Goal: Information Seeking & Learning: Learn about a topic

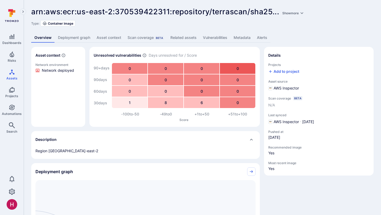
click at [210, 37] on link "Vulnerabilities" at bounding box center [215, 38] width 31 height 10
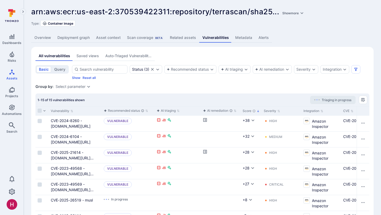
click at [80, 36] on link "Deployment graph" at bounding box center [73, 38] width 39 height 10
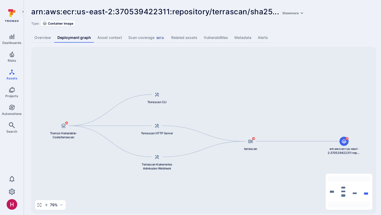
click at [225, 39] on link "Vulnerabilities" at bounding box center [215, 38] width 31 height 10
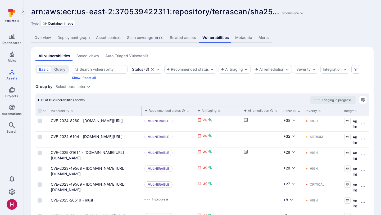
drag, startPoint x: 101, startPoint y: 110, endPoint x: 141, endPoint y: 115, distance: 40.4
click at [141, 115] on div "Vulnerability" at bounding box center [96, 111] width 94 height 10
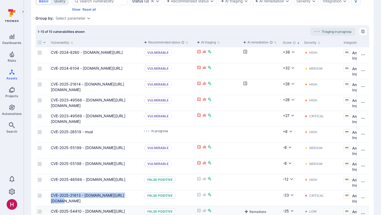
scroll to position [67, 0]
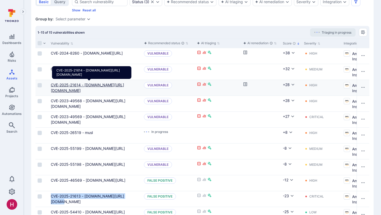
click at [124, 85] on link "CVE-2025-21614 - gopkg.in/src-d/go-git.v4" at bounding box center [87, 87] width 73 height 10
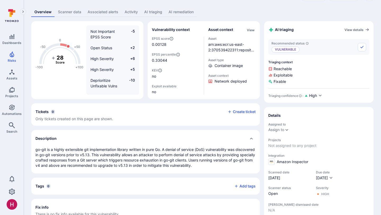
scroll to position [28, 0]
drag, startPoint x: 195, startPoint y: 154, endPoint x: 218, endPoint y: 154, distance: 22.5
click at [219, 154] on p "go-git is a highly extensible git implementation library written in pure Go. A …" at bounding box center [145, 156] width 220 height 21
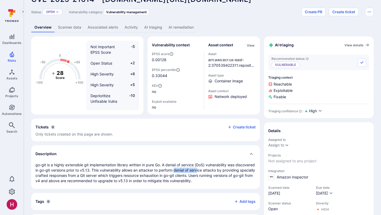
scroll to position [0, 0]
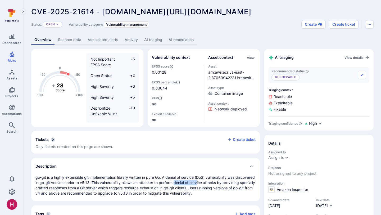
click at [154, 37] on link "AI triaging" at bounding box center [153, 40] width 24 height 10
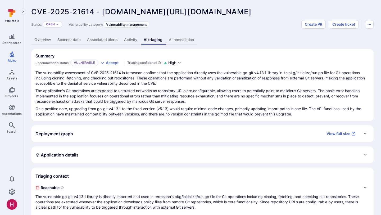
click at [183, 40] on link "AI remediation" at bounding box center [180, 40] width 31 height 10
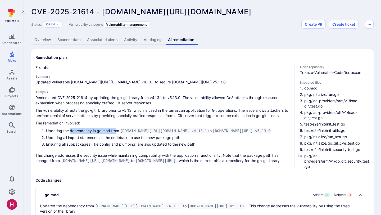
drag, startPoint x: 72, startPoint y: 131, endPoint x: 115, endPoint y: 130, distance: 43.6
click at [115, 130] on li "Updating the dependency in go.mod from gopkg.in/src-d/go-git.v4 v4.13.1 to gith…" at bounding box center [168, 131] width 244 height 6
drag, startPoint x: 190, startPoint y: 130, endPoint x: 177, endPoint y: 130, distance: 12.7
click at [177, 130] on code "gopkg.in/src-d/go-git.v4 v4.13.1" at bounding box center [163, 130] width 89 height 5
drag, startPoint x: 264, startPoint y: 131, endPoint x: 275, endPoint y: 131, distance: 10.8
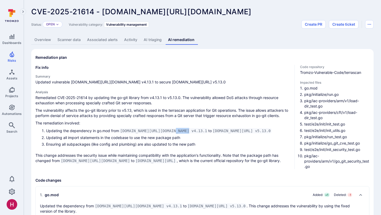
click at [271, 131] on code "github.com/go-git/go-git/v5 v5.13.0" at bounding box center [241, 130] width 60 height 5
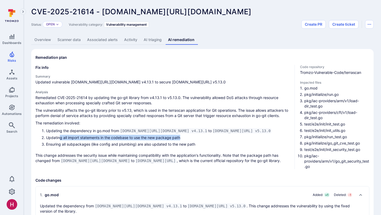
drag, startPoint x: 59, startPoint y: 137, endPoint x: 186, endPoint y: 137, distance: 126.1
click at [186, 137] on li "Updating all import statements in the codebase to use the new package path" at bounding box center [168, 138] width 244 height 6
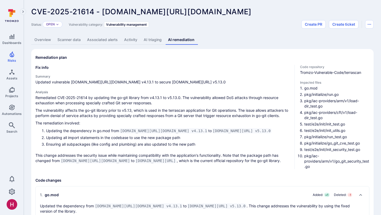
drag, startPoint x: 89, startPoint y: 148, endPoint x: 100, endPoint y: 146, distance: 10.7
click at [95, 147] on div "Remediated CVE-2025-21614 by updating the go-git library from v4.13.1 to v5.13.…" at bounding box center [162, 129] width 255 height 68
drag, startPoint x: 62, startPoint y: 160, endPoint x: 116, endPoint y: 161, distance: 53.9
click at [116, 161] on p "This change addresses the security issue while maintaining compatibility with t…" at bounding box center [162, 158] width 255 height 11
drag, startPoint x: 122, startPoint y: 160, endPoint x: 161, endPoint y: 162, distance: 39.2
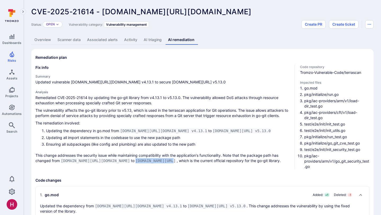
click at [161, 162] on code "github.com/go-git/go-git/v5" at bounding box center [155, 160] width 42 height 5
click at [179, 155] on p "This change addresses the security issue while maintaining compatibility with t…" at bounding box center [162, 158] width 255 height 11
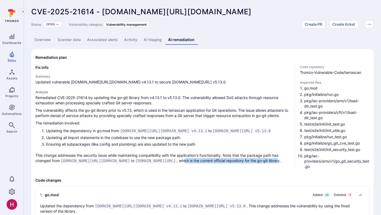
drag, startPoint x: 192, startPoint y: 158, endPoint x: 288, endPoint y: 160, distance: 95.7
click at [288, 160] on p "This change addresses the security issue while maintaining compatibility with t…" at bounding box center [162, 158] width 255 height 11
click at [260, 153] on p "This change addresses the security issue while maintaining compatibility with t…" at bounding box center [162, 158] width 255 height 11
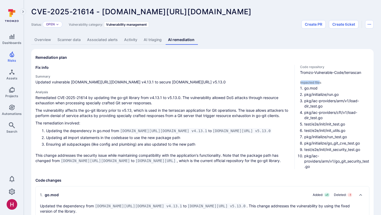
drag, startPoint x: 301, startPoint y: 82, endPoint x: 319, endPoint y: 81, distance: 18.0
click at [319, 82] on span "Impacted files" at bounding box center [334, 82] width 69 height 4
drag, startPoint x: 319, startPoint y: 87, endPoint x: 303, endPoint y: 89, distance: 15.4
click at [304, 89] on li "go.mod" at bounding box center [336, 87] width 65 height 5
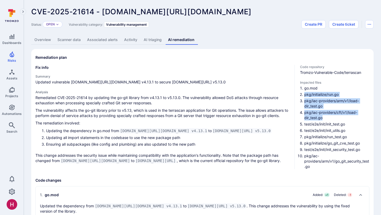
drag, startPoint x: 304, startPoint y: 93, endPoint x: 323, endPoint y: 117, distance: 30.8
click at [323, 117] on ol "go.mod pkg/initialize/run.go pkg/iac-providers/arm/v1/load-dir_test.go pkg/iac-…" at bounding box center [334, 127] width 69 height 84
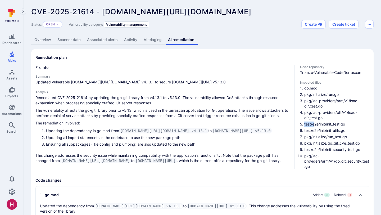
drag, startPoint x: 305, startPoint y: 123, endPoint x: 313, endPoint y: 123, distance: 8.5
click at [313, 123] on li "test/e2e/init/init_test.go" at bounding box center [336, 123] width 65 height 5
drag, startPoint x: 325, startPoint y: 125, endPoint x: 344, endPoint y: 137, distance: 22.9
click at [344, 137] on ol "go.mod pkg/initialize/run.go pkg/iac-providers/arm/v1/load-dir_test.go pkg/iac-…" at bounding box center [334, 127] width 69 height 84
click at [344, 137] on li "pkg/initialize/run_test.go" at bounding box center [336, 136] width 65 height 5
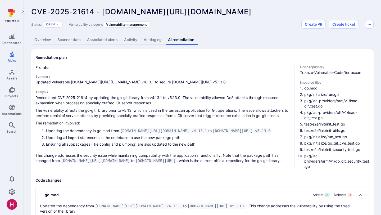
click at [41, 43] on link "Overview" at bounding box center [42, 40] width 23 height 10
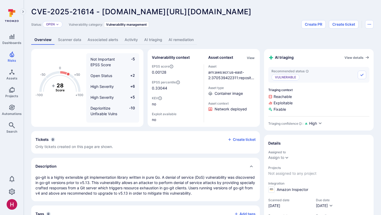
click at [174, 40] on link "AI remediation" at bounding box center [180, 40] width 31 height 10
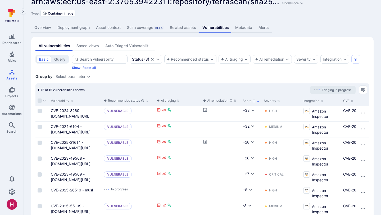
scroll to position [20, 0]
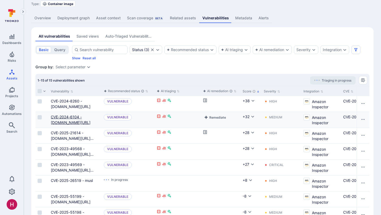
click at [86, 123] on link "CVE-2024-6104 - github.com/hashicorp/go-retryablehttp" at bounding box center [71, 119] width 40 height 10
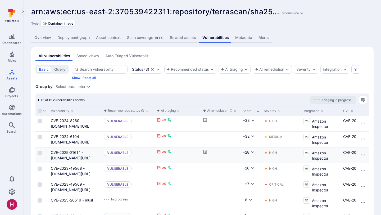
click at [79, 159] on link "CVE-2025-21614 - gopkg.in/src-d/go-git.v4" at bounding box center [72, 158] width 43 height 16
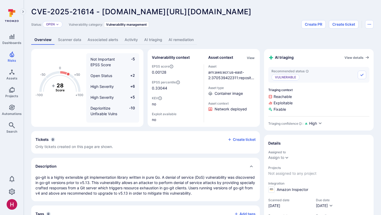
click at [181, 38] on link "AI remediation" at bounding box center [180, 40] width 31 height 10
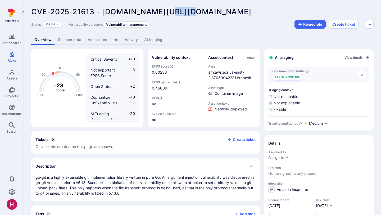
drag, startPoint x: 160, startPoint y: 12, endPoint x: 179, endPoint y: 11, distance: 18.5
click at [179, 11] on span "CVE-2025-21613 - [DOMAIN_NAME][URL][DOMAIN_NAME]" at bounding box center [141, 11] width 220 height 9
click at [156, 39] on link "AI triaging" at bounding box center [153, 40] width 24 height 10
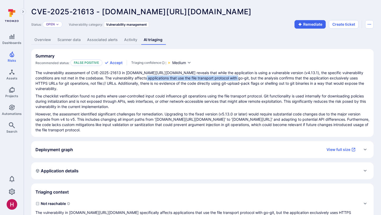
drag, startPoint x: 134, startPoint y: 79, endPoint x: 226, endPoint y: 78, distance: 91.5
click at [226, 78] on p "The vulnerability assessment of CVE-2025-21613 in [DOMAIN_NAME][URL][DOMAIN_NAM…" at bounding box center [202, 80] width 334 height 21
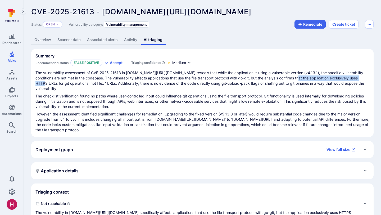
drag, startPoint x: 288, startPoint y: 76, endPoint x: 360, endPoint y: 79, distance: 72.5
click at [360, 79] on p "The vulnerability assessment of CVE-2025-21613 in [DOMAIN_NAME][URL][DOMAIN_NAM…" at bounding box center [202, 80] width 334 height 21
drag, startPoint x: 67, startPoint y: 83, endPoint x: 86, endPoint y: 85, distance: 19.1
click at [86, 85] on p "The vulnerability assessment of CVE-2025-21613 in [DOMAIN_NAME][URL][DOMAIN_NAM…" at bounding box center [202, 80] width 334 height 21
click at [88, 87] on div "The vulnerability assessment of CVE-2025-21613 in [DOMAIN_NAME][URL][DOMAIN_NAM…" at bounding box center [202, 101] width 334 height 62
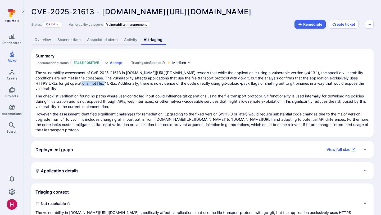
drag, startPoint x: 88, startPoint y: 84, endPoint x: 63, endPoint y: 84, distance: 25.1
click at [63, 84] on p "The vulnerability assessment of CVE-2025-21613 in [DOMAIN_NAME][URL][DOMAIN_NAM…" at bounding box center [202, 80] width 334 height 21
click at [205, 93] on p "The checklist verification found no paths where user-controlled input could inf…" at bounding box center [202, 101] width 334 height 16
click at [202, 81] on p "The vulnerability assessment of CVE-2025-21613 in [DOMAIN_NAME][URL][DOMAIN_NAM…" at bounding box center [202, 80] width 334 height 21
drag, startPoint x: 361, startPoint y: 141, endPoint x: 201, endPoint y: 105, distance: 164.6
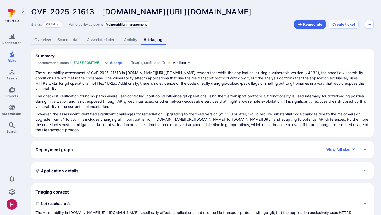
click at [201, 106] on div "Summary Recommended status: False positive Accept Triaging confidence : Medium …" at bounding box center [202, 179] width 342 height 261
click at [231, 28] on div "Status: Open Vulnerability category: Vulnerability management Remediate Create …" at bounding box center [202, 24] width 342 height 8
